Goal: Complete application form: Complete application form

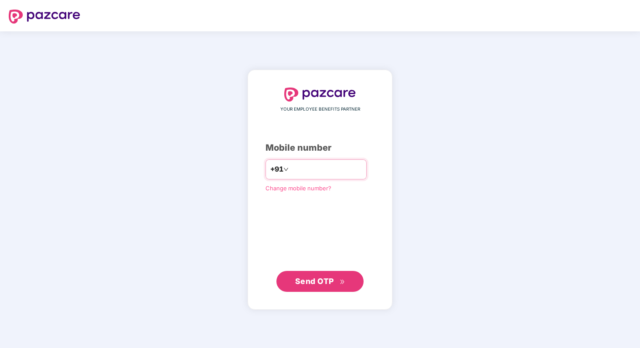
click at [298, 169] on input "number" at bounding box center [325, 170] width 71 height 14
type input "**********"
click at [308, 273] on button "Send OTP" at bounding box center [319, 281] width 87 height 21
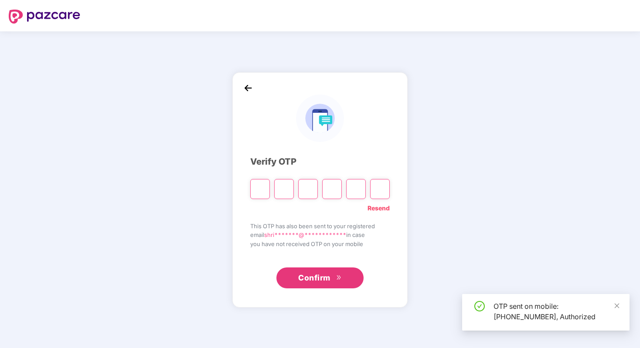
click at [256, 190] on input "Please enter verification code. Digit 1" at bounding box center [260, 189] width 20 height 20
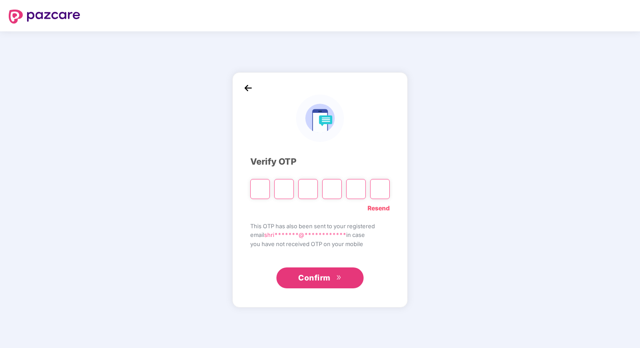
type input "*"
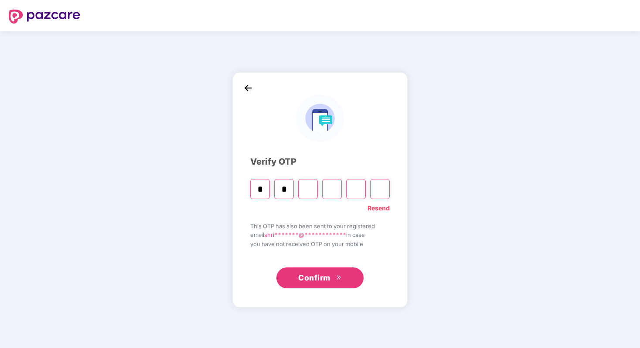
type input "*"
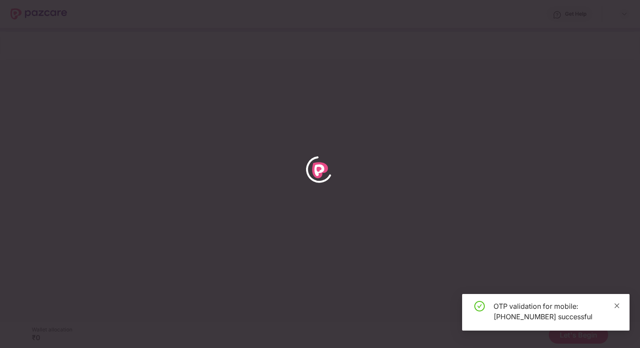
click at [619, 305] on icon "close" at bounding box center [617, 306] width 6 height 6
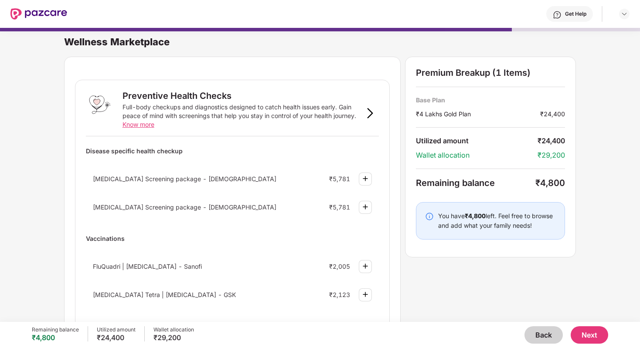
click at [544, 339] on button "Back" at bounding box center [543, 334] width 38 height 17
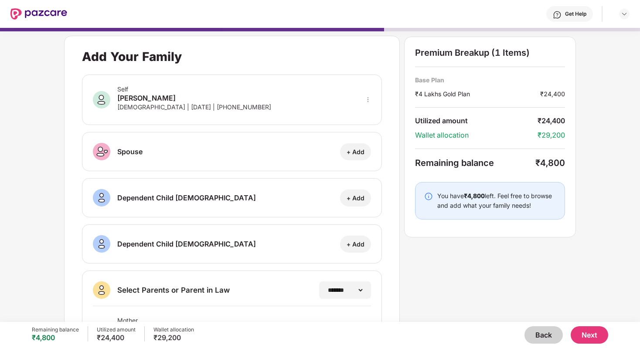
click at [544, 339] on button "Back" at bounding box center [543, 334] width 38 height 17
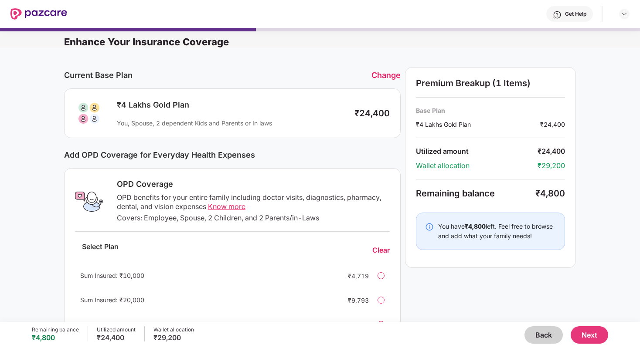
click at [544, 339] on button "Back" at bounding box center [543, 334] width 38 height 17
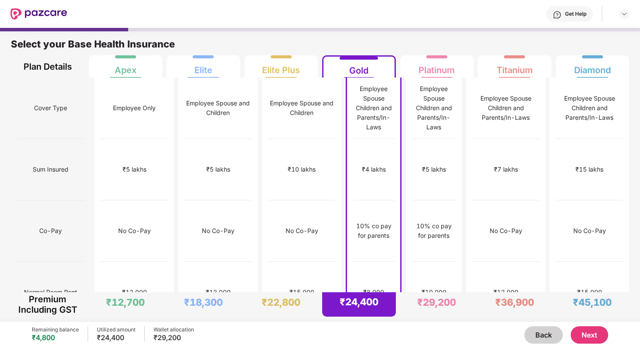
click at [544, 339] on button "Back" at bounding box center [543, 334] width 38 height 17
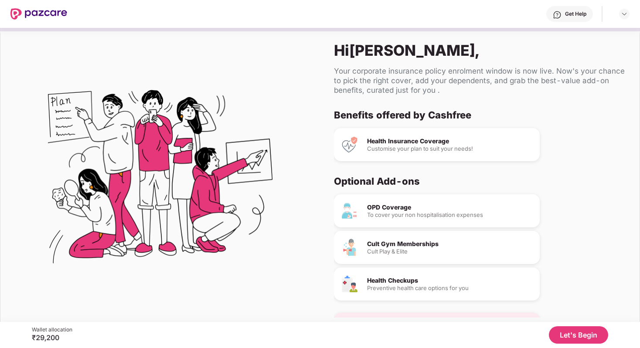
click at [588, 333] on button "Let's Begin" at bounding box center [578, 334] width 59 height 17
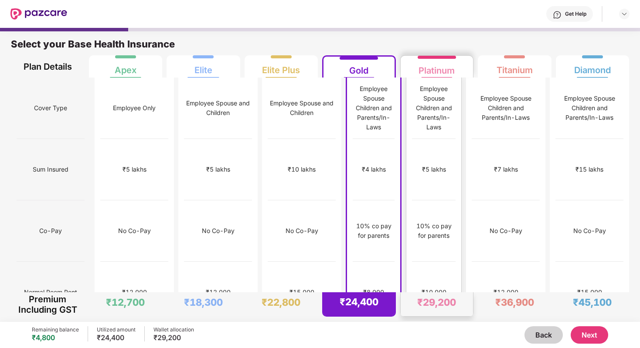
click at [437, 66] on div "Platinum" at bounding box center [436, 66] width 36 height 17
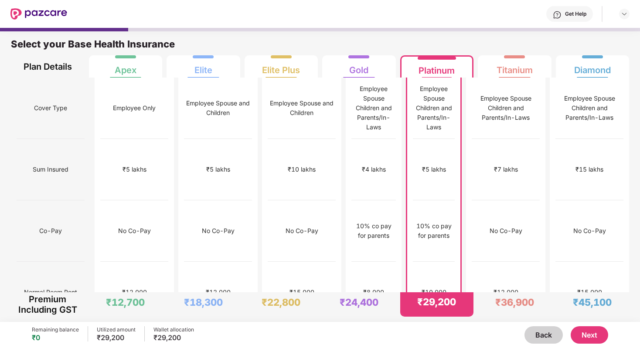
click at [587, 335] on button "Next" at bounding box center [588, 334] width 37 height 17
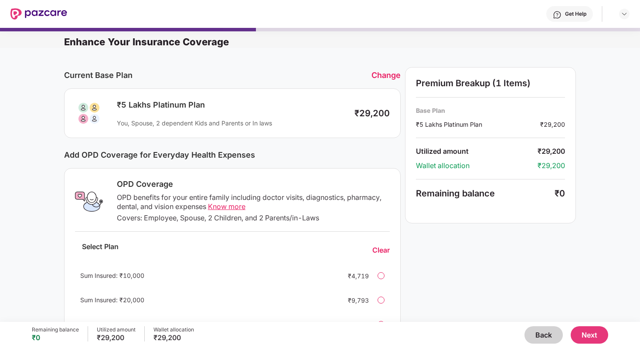
scroll to position [196, 0]
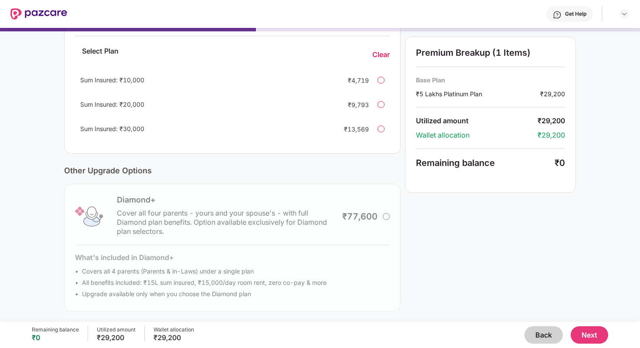
click at [591, 338] on button "Next" at bounding box center [588, 334] width 37 height 17
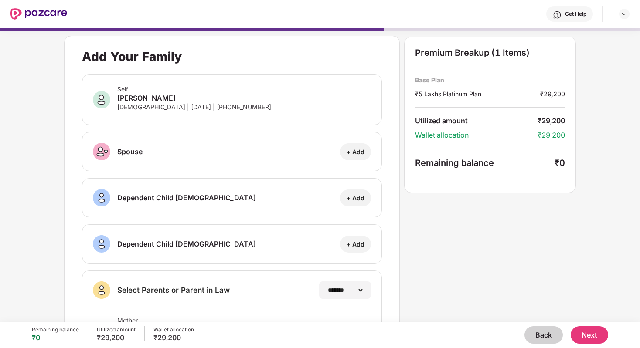
scroll to position [90, 0]
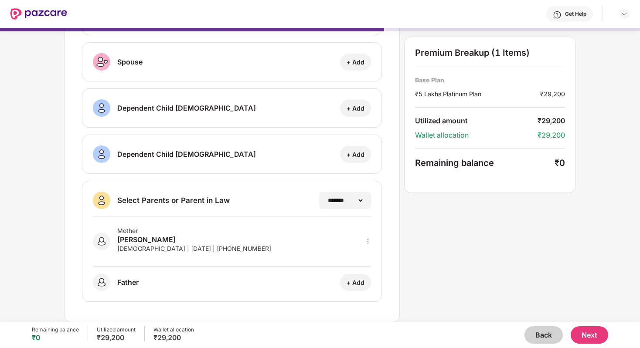
click at [583, 338] on button "Next" at bounding box center [588, 334] width 37 height 17
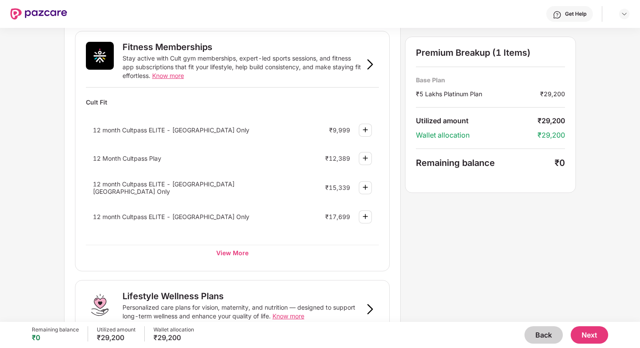
scroll to position [330, 0]
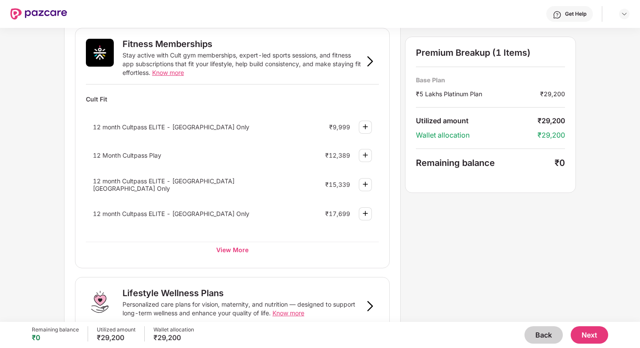
click at [365, 124] on img at bounding box center [365, 127] width 10 height 10
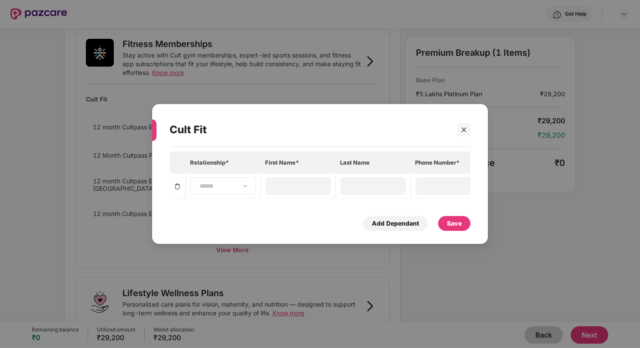
click at [227, 190] on div "**********" at bounding box center [222, 185] width 65 height 17
click at [241, 185] on select "**********" at bounding box center [223, 186] width 51 height 7
select select "****"
type input "**********"
type input "*"
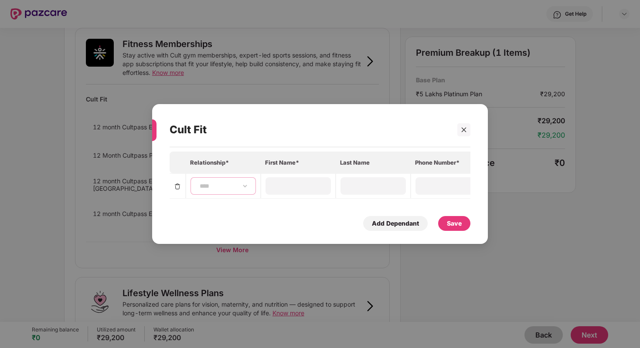
type input "**********"
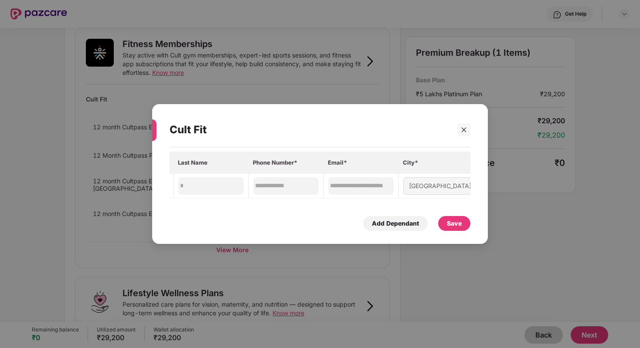
click at [455, 221] on div "Save" at bounding box center [454, 224] width 15 height 10
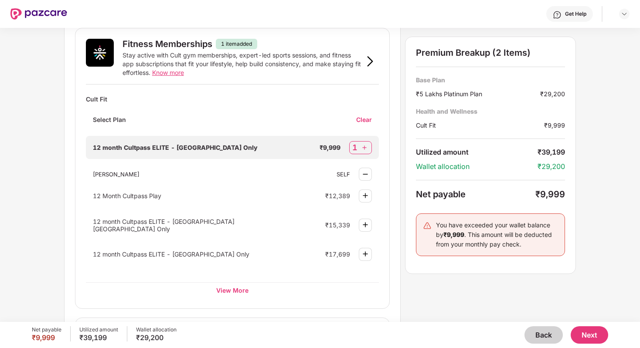
click at [548, 337] on button "Back" at bounding box center [543, 334] width 38 height 17
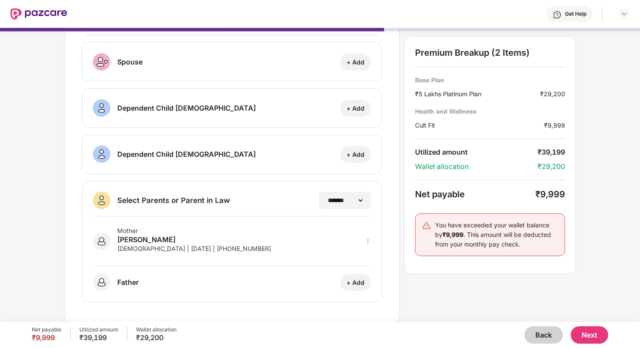
click at [548, 337] on button "Back" at bounding box center [543, 334] width 38 height 17
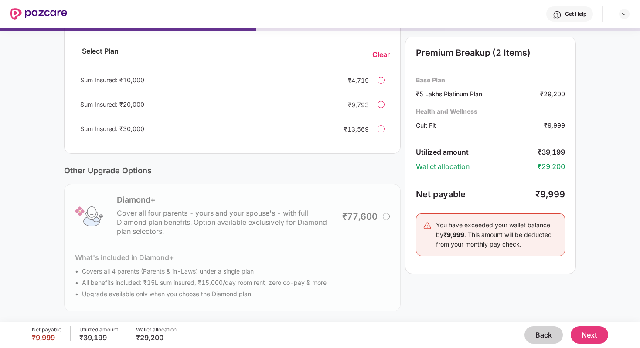
click at [548, 337] on button "Back" at bounding box center [543, 334] width 38 height 17
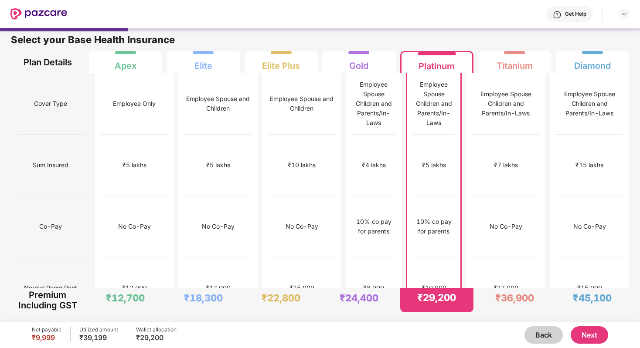
scroll to position [4, 0]
click at [378, 68] on div "Gold" at bounding box center [358, 62] width 61 height 22
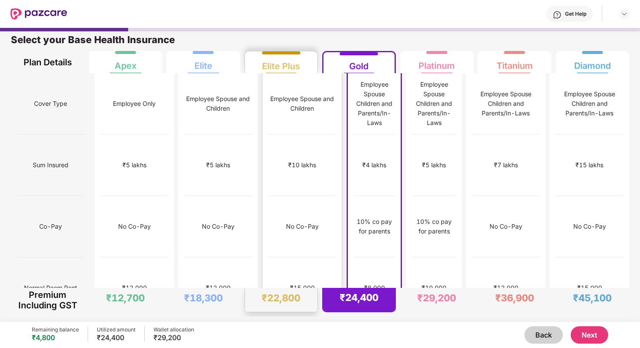
click at [302, 61] on div "Elite Plus" at bounding box center [281, 62] width 61 height 22
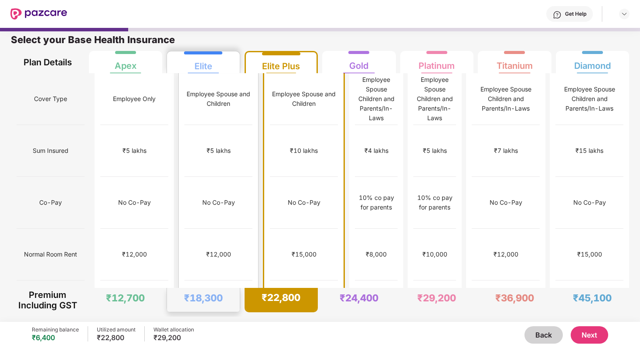
click at [227, 64] on div "Elite" at bounding box center [203, 62] width 61 height 22
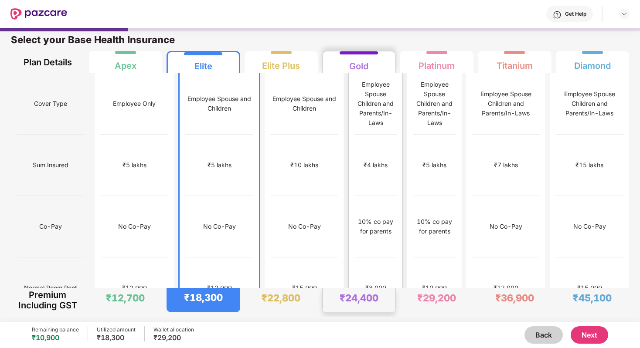
click at [378, 76] on div "Employee Spouse Children and Parents/In-Laws" at bounding box center [375, 103] width 42 height 61
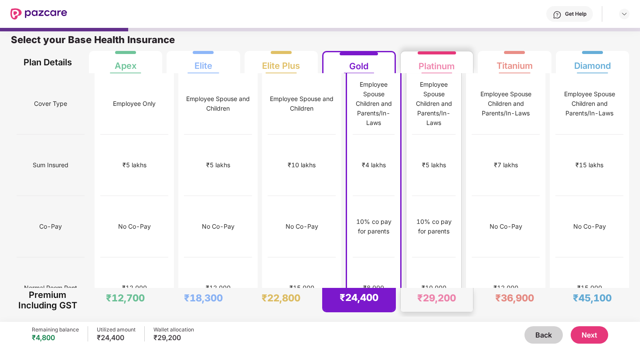
click at [455, 69] on div "Platinum" at bounding box center [436, 62] width 61 height 22
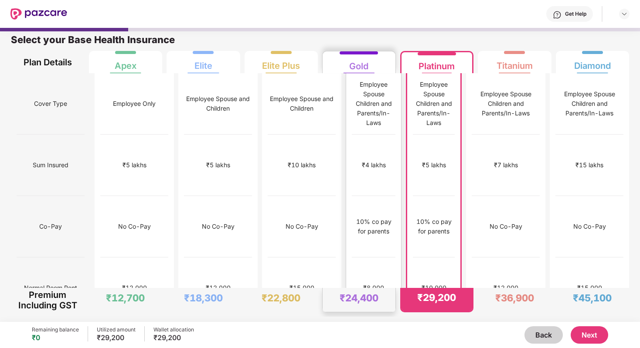
click at [370, 65] on div "Gold" at bounding box center [358, 62] width 61 height 22
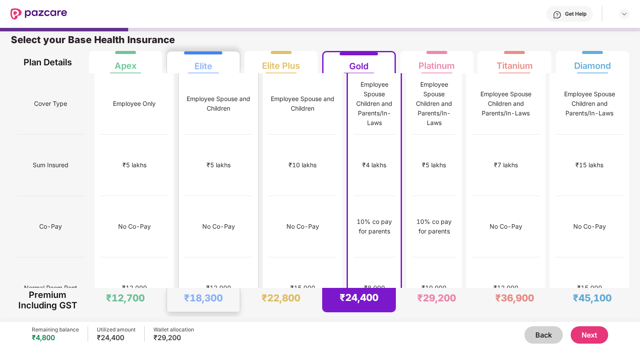
click at [228, 61] on div "Elite" at bounding box center [203, 62] width 61 height 22
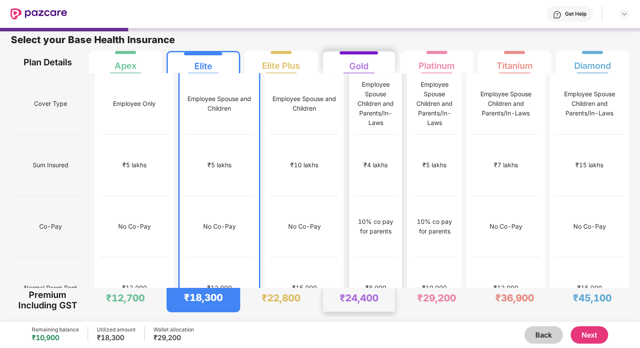
click at [355, 258] on div "₹8,000" at bounding box center [375, 288] width 42 height 61
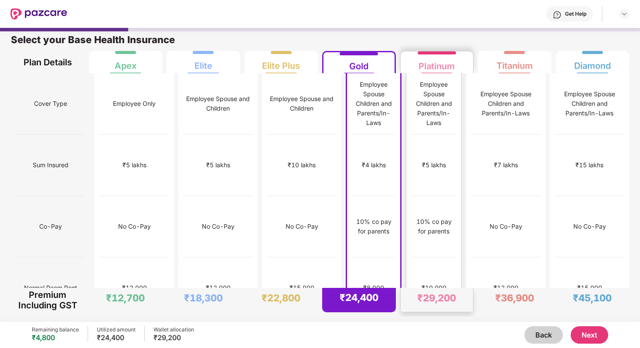
click at [434, 258] on div "₹10,000" at bounding box center [434, 288] width 44 height 61
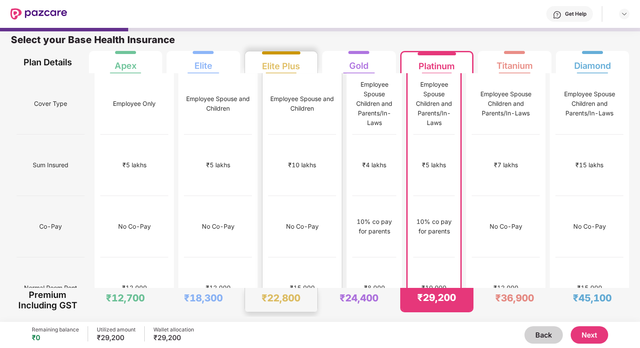
click at [287, 135] on div "₹10 lakhs" at bounding box center [302, 165] width 68 height 61
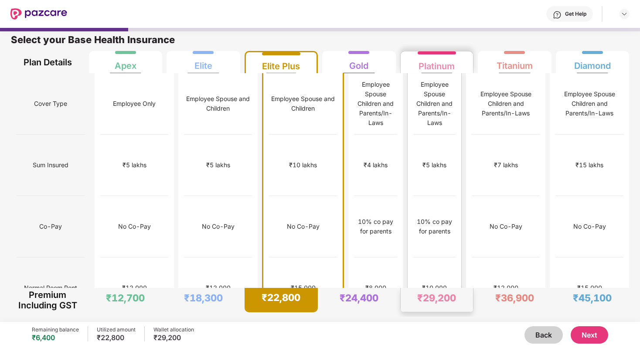
click at [452, 72] on div "Platinum" at bounding box center [436, 62] width 61 height 22
